Goal: Transaction & Acquisition: Purchase product/service

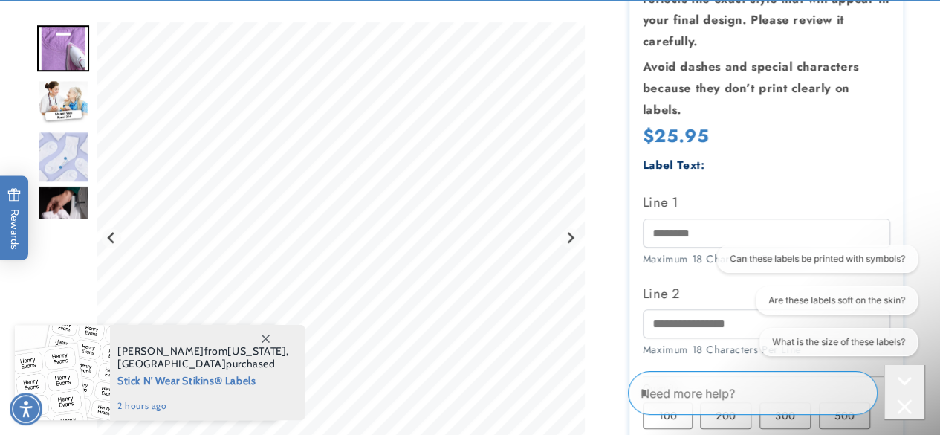
scroll to position [357, 0]
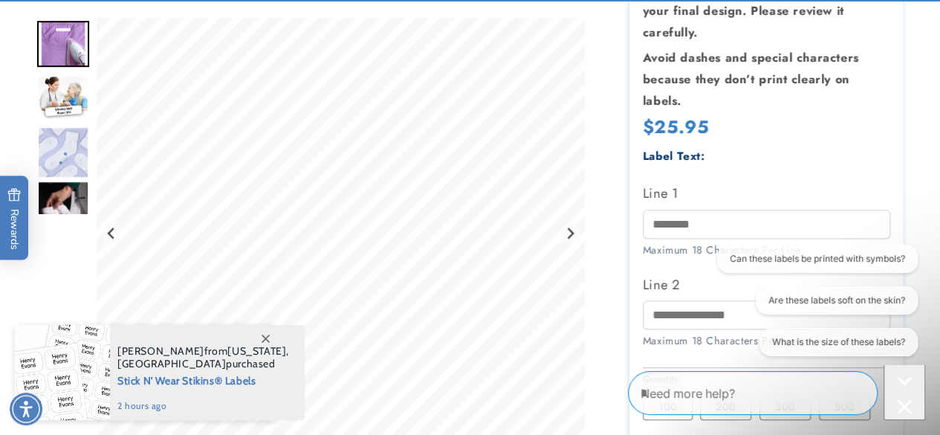
click at [265, 333] on span at bounding box center [265, 338] width 27 height 27
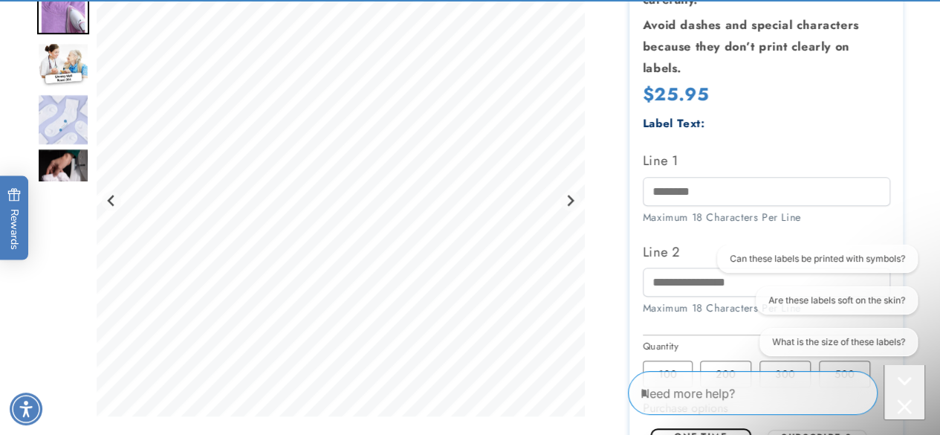
scroll to position [392, 0]
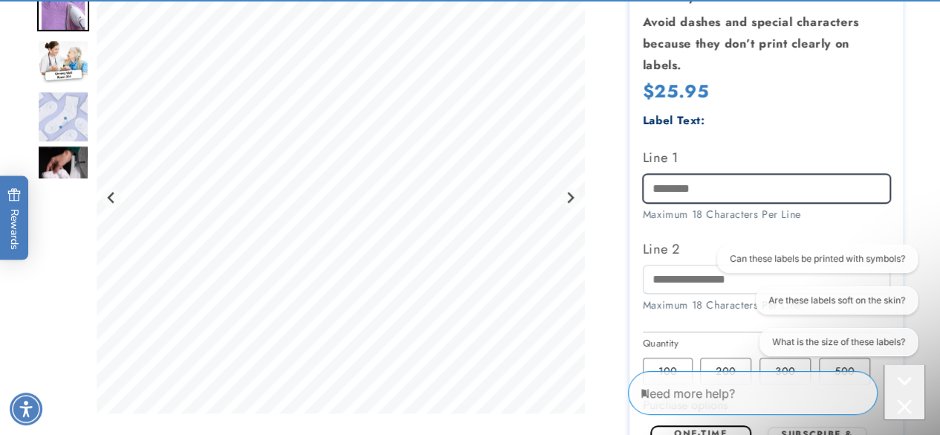
click at [737, 190] on input "Line 1" at bounding box center [766, 188] width 247 height 29
type input "**"
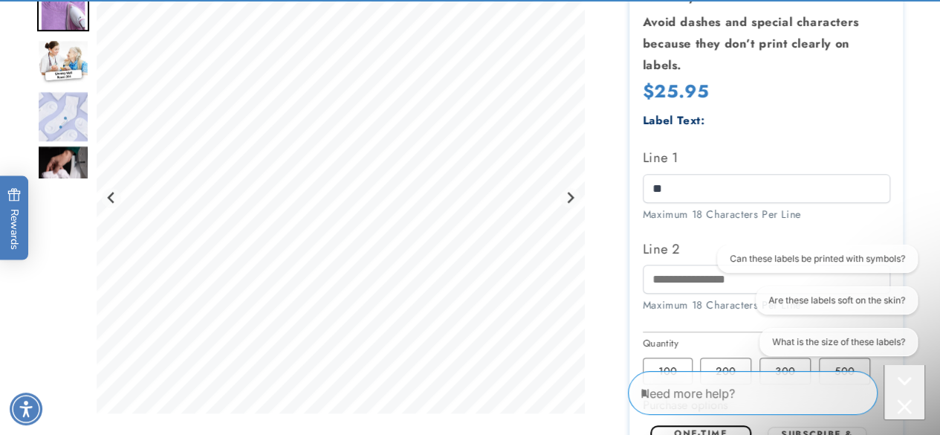
click at [681, 255] on label "Line 2" at bounding box center [766, 249] width 247 height 24
click at [681, 265] on input "Line 2" at bounding box center [766, 279] width 247 height 29
type input "*"
click at [675, 278] on input "Line 2" at bounding box center [766, 279] width 247 height 29
click at [715, 277] on div "Can these labels be printed with symbols? Are these labels soft on the skin? Wh…" at bounding box center [816, 302] width 203 height 117
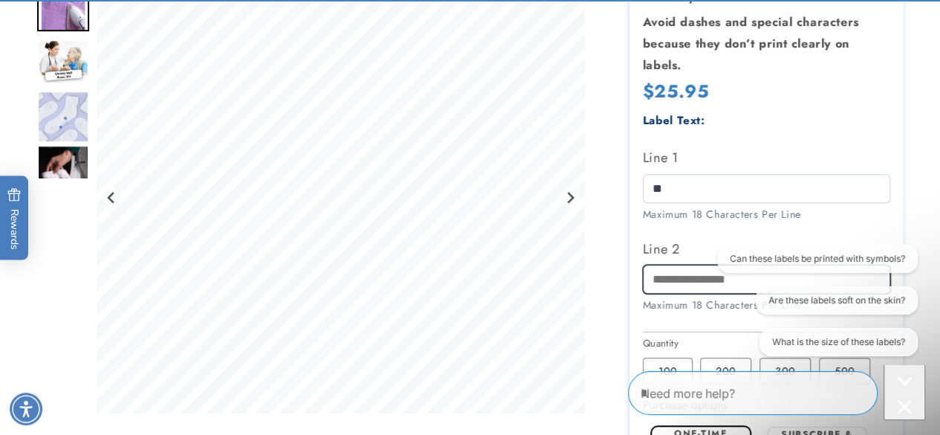
click at [669, 281] on input "Line 2" at bounding box center [766, 279] width 247 height 29
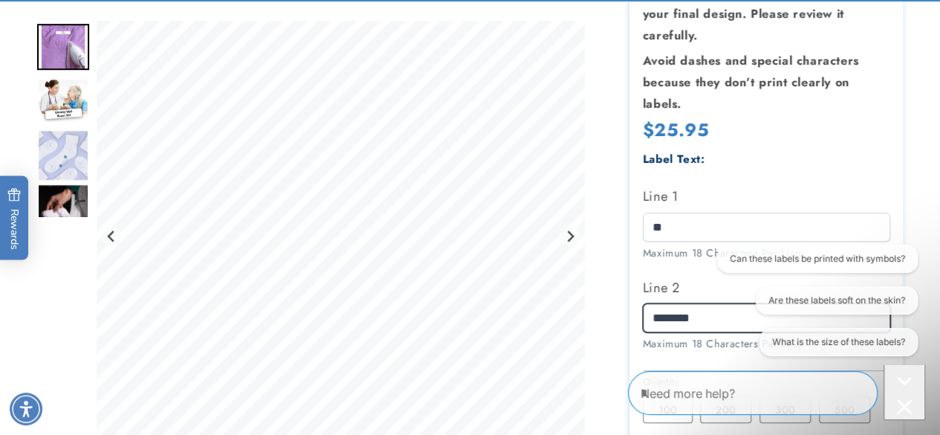
scroll to position [364, 0]
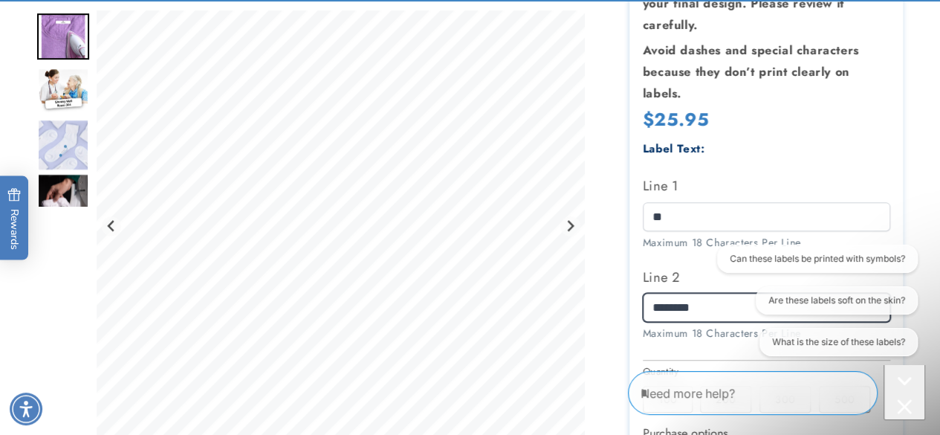
type input "********"
click at [64, 101] on img "Go to slide 2" at bounding box center [63, 91] width 52 height 46
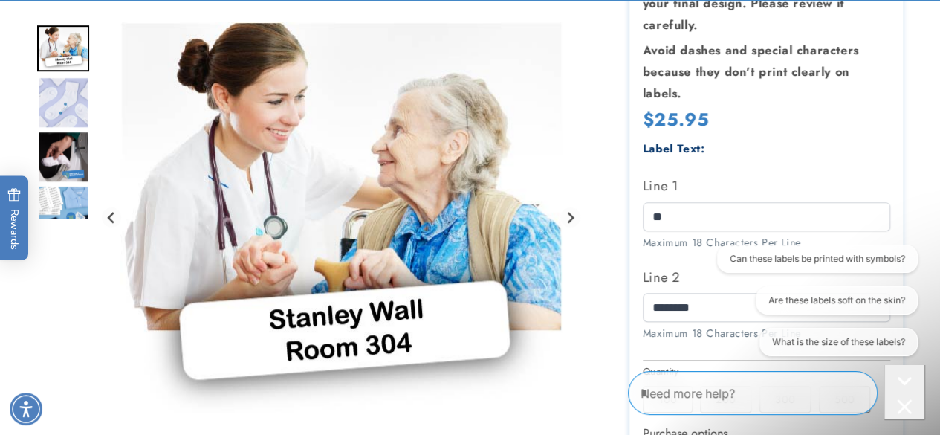
click at [58, 119] on img "Go to slide 3" at bounding box center [63, 103] width 52 height 52
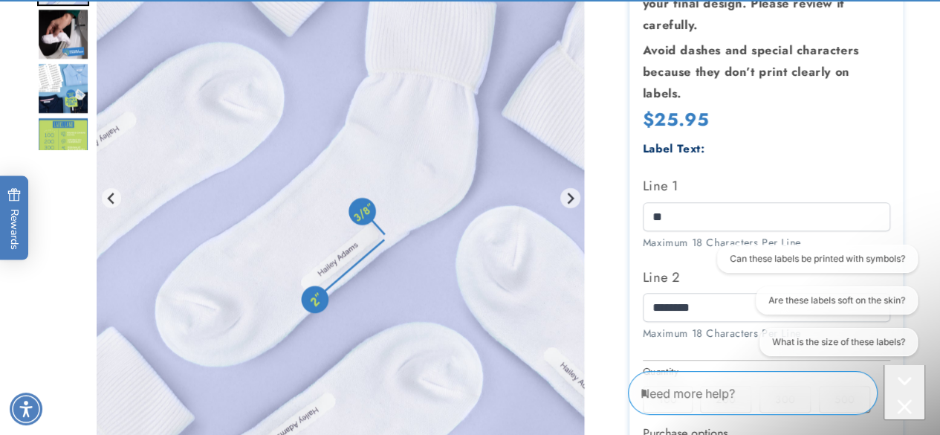
click at [13, 106] on div at bounding box center [470, 269] width 940 height 916
click at [57, 114] on img "Go to slide 5" at bounding box center [63, 88] width 52 height 52
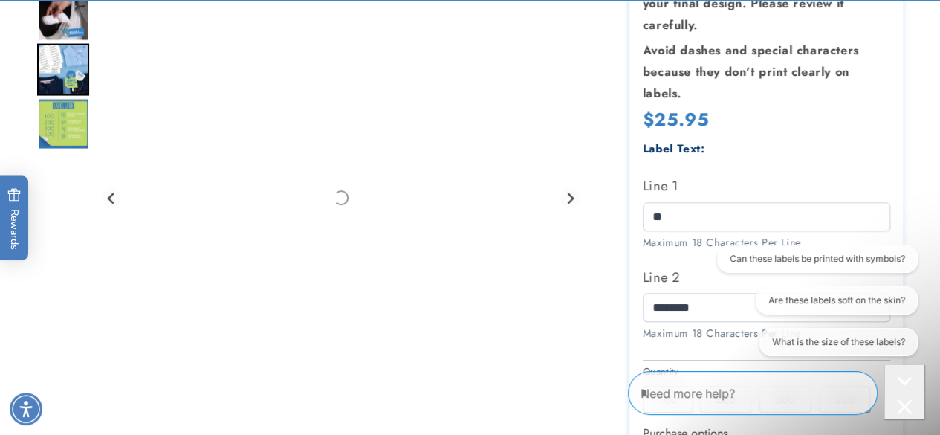
click at [21, 111] on div at bounding box center [470, 269] width 940 height 916
click at [40, 118] on img "Go to slide 6" at bounding box center [63, 123] width 52 height 52
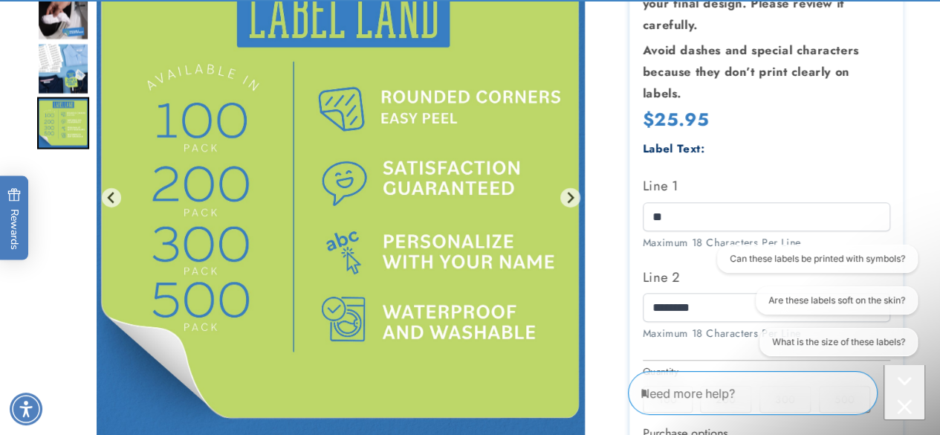
click at [15, 109] on div at bounding box center [470, 269] width 940 height 916
click at [76, 79] on img "Go to slide 5" at bounding box center [63, 69] width 52 height 52
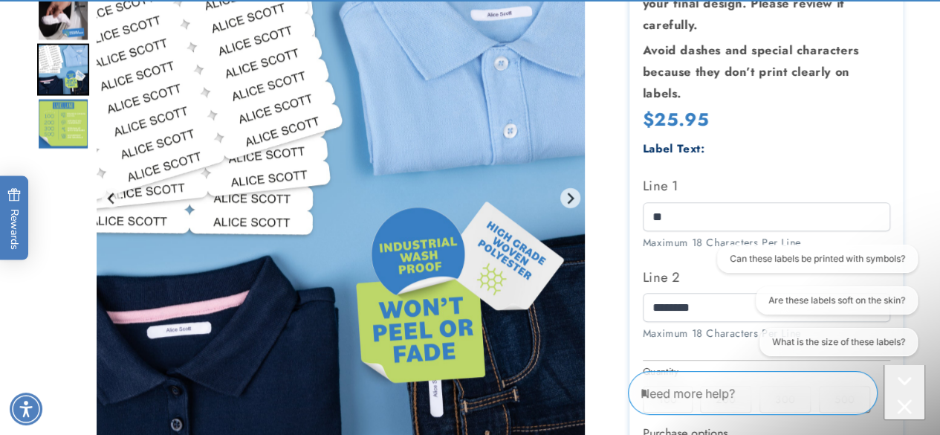
click at [39, 77] on img "Go to slide 5" at bounding box center [63, 69] width 52 height 52
click at [68, 31] on img "Go to slide 4" at bounding box center [63, 15] width 52 height 52
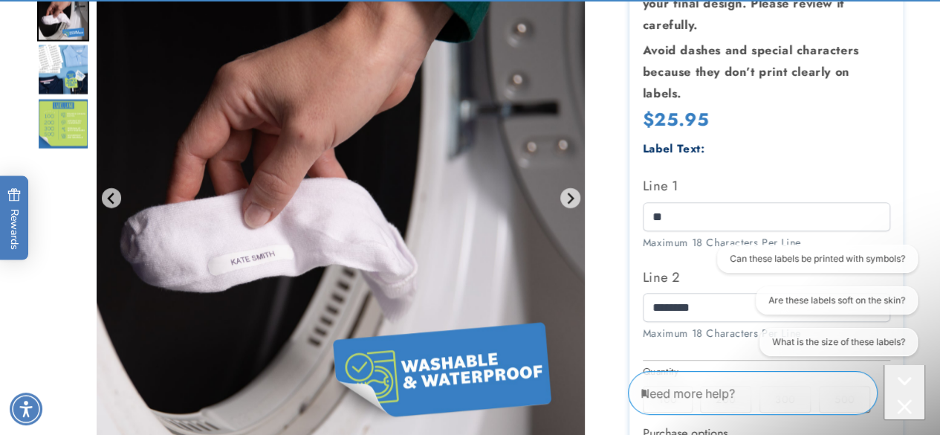
click at [54, 139] on img "Go to slide 6" at bounding box center [63, 123] width 52 height 52
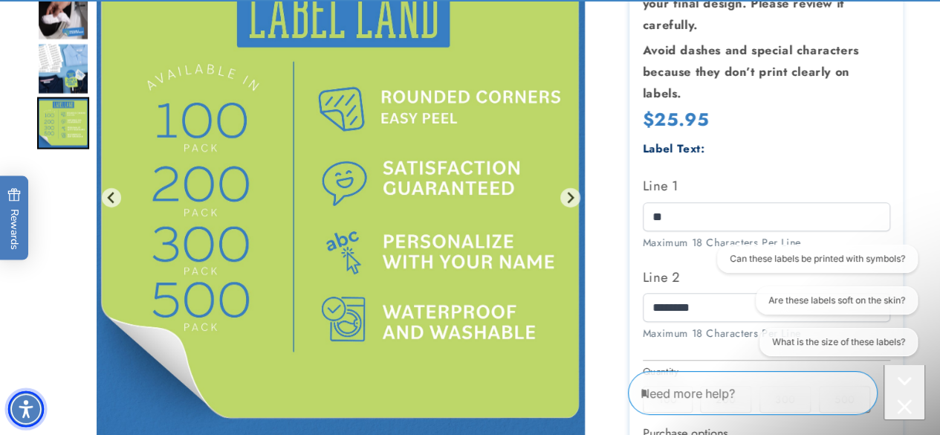
click at [18, 404] on img "Accessibility Menu" at bounding box center [26, 409] width 36 height 36
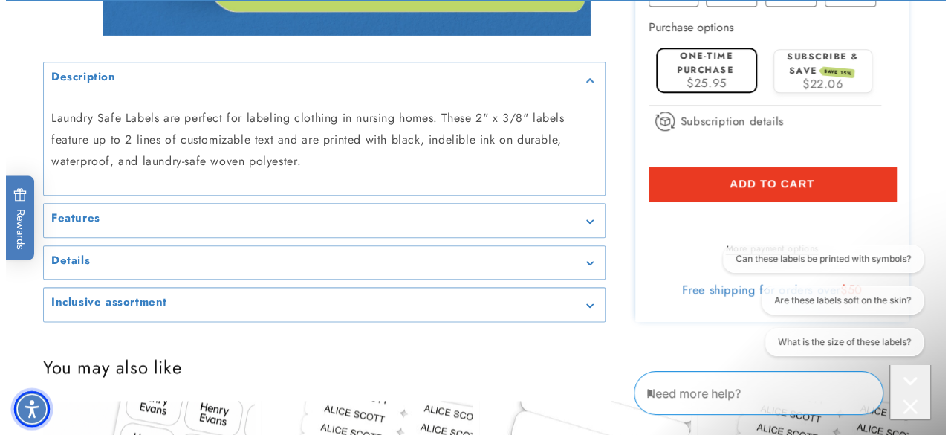
scroll to position [771, 0]
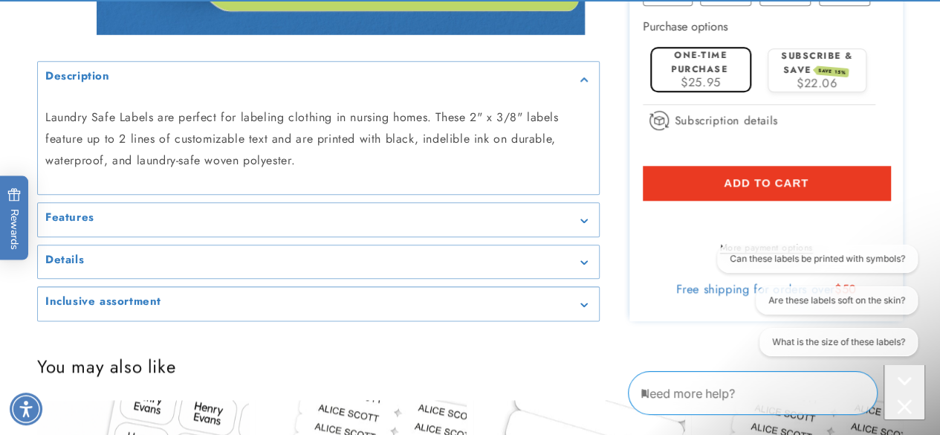
click at [805, 187] on span "Add to cart" at bounding box center [766, 182] width 85 height 13
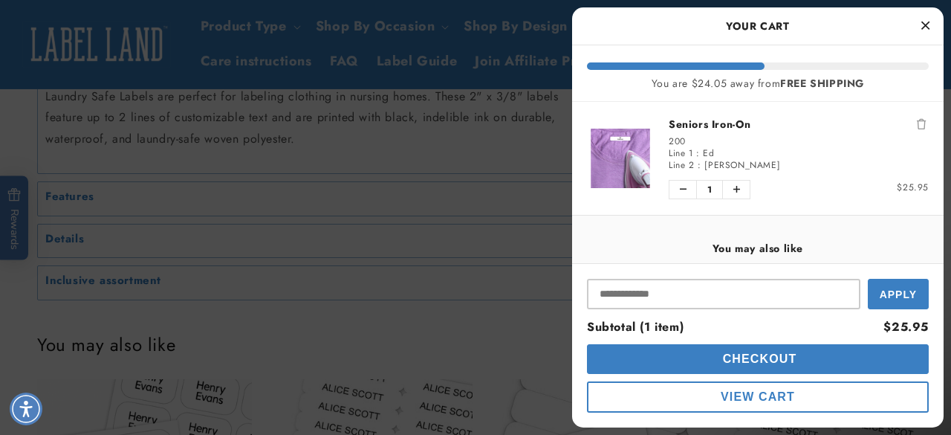
click at [812, 404] on button "View Cart" at bounding box center [758, 396] width 342 height 31
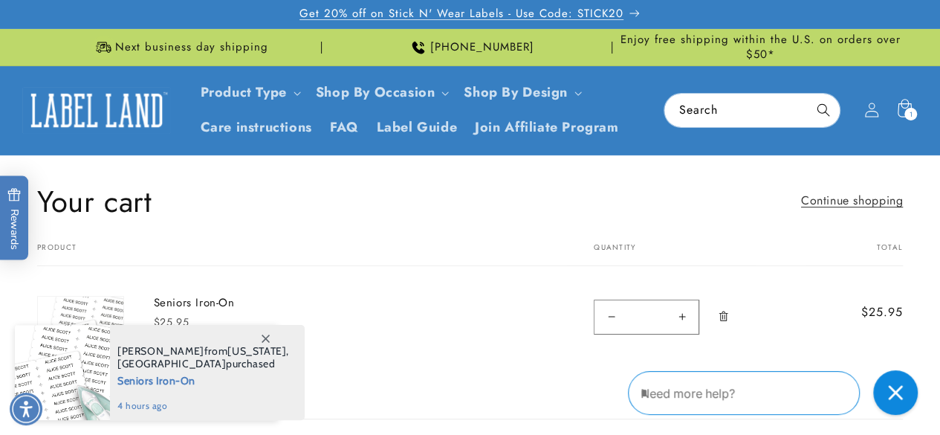
click at [615, 22] on p "Get 20% off on Stick N' Wear Labels - Use Code: STICK20" at bounding box center [469, 14] width 341 height 28
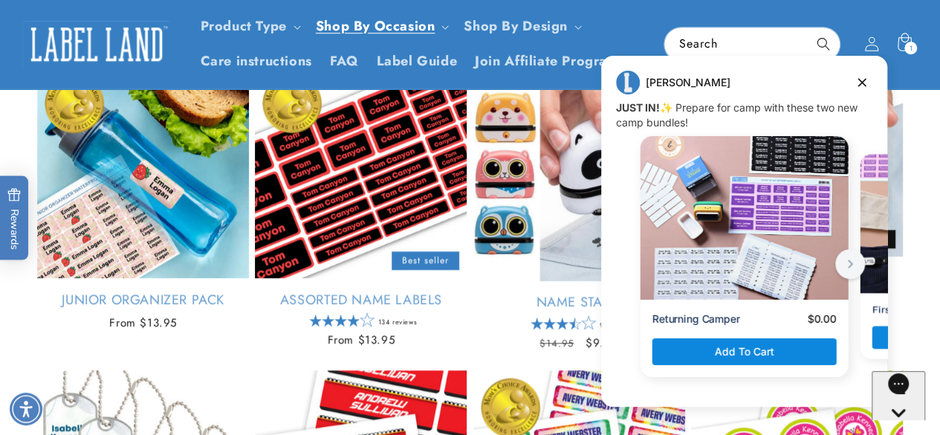
scroll to position [528, 0]
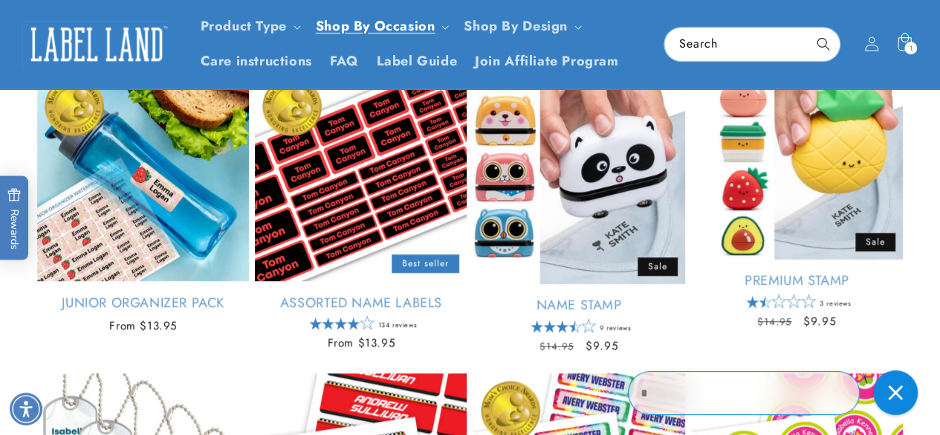
click at [862, 82] on header "Product Type Product Type Clothing Labels Clothing Stamps Logo Decals Multi-Use…" at bounding box center [470, 44] width 940 height 88
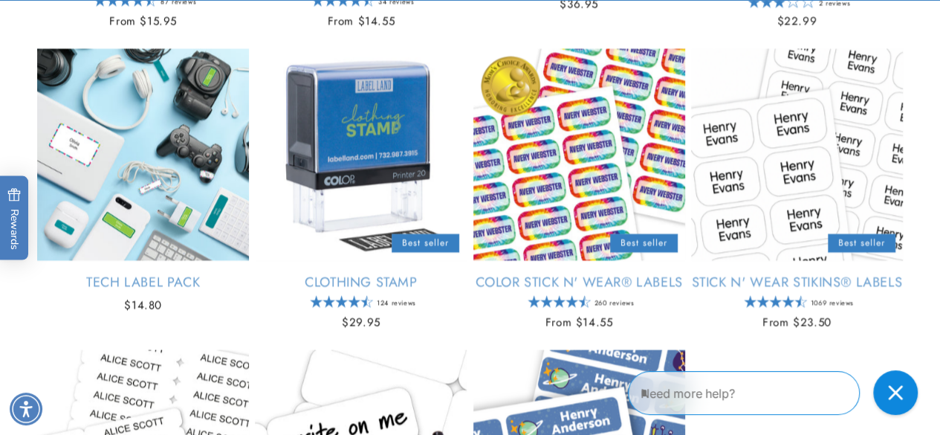
scroll to position [1470, 0]
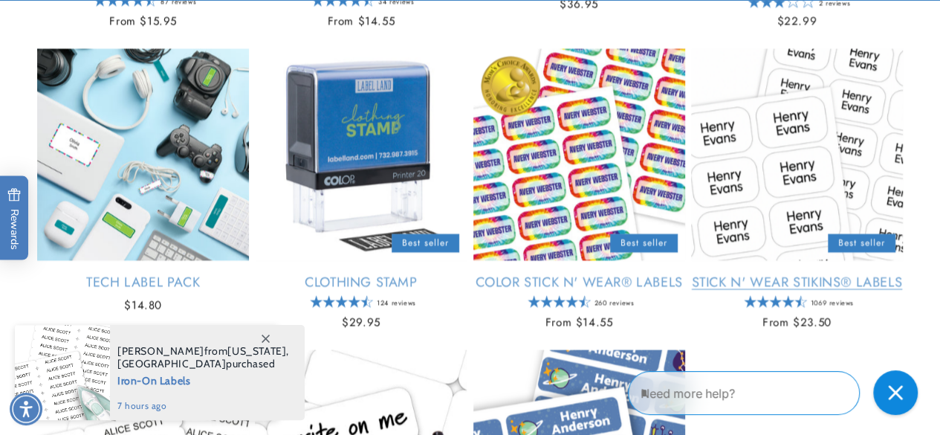
click at [829, 291] on link "Stick N' Wear Stikins® Labels" at bounding box center [797, 282] width 212 height 17
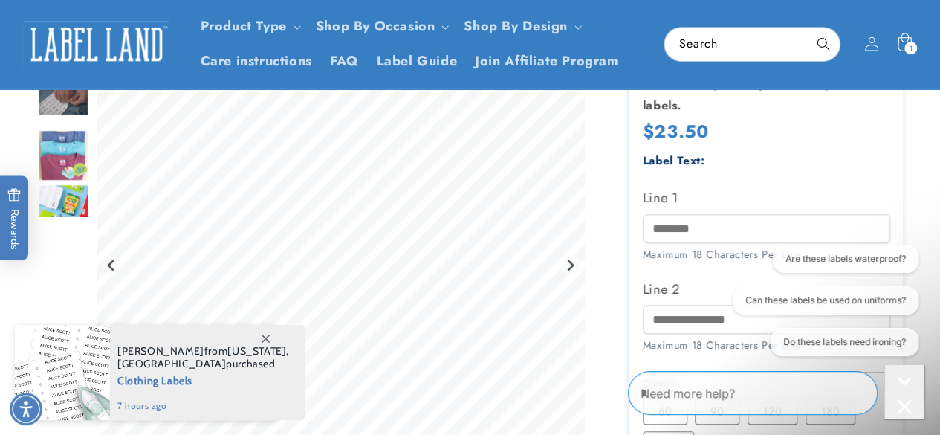
scroll to position [392, 0]
